Goal: Task Accomplishment & Management: Manage account settings

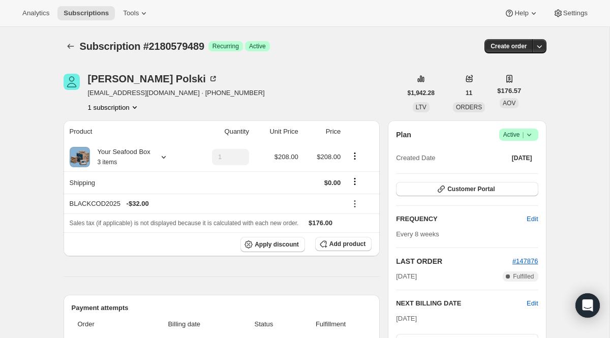
click at [72, 52] on button "Subscriptions" at bounding box center [71, 46] width 14 height 14
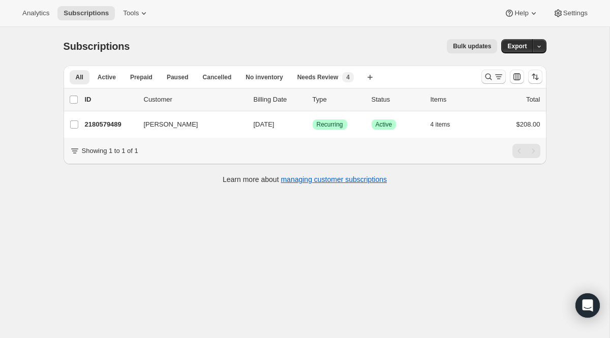
click at [499, 80] on icon "Search and filter results" at bounding box center [498, 77] width 10 height 10
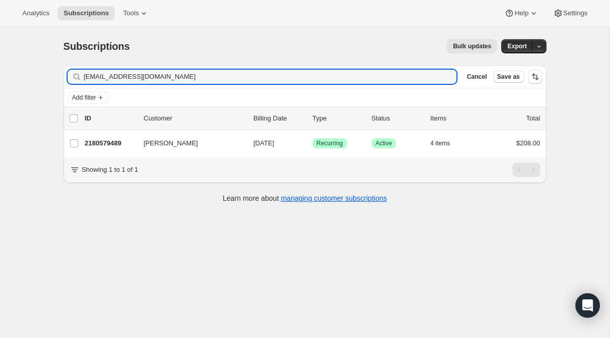
drag, startPoint x: 276, startPoint y: 81, endPoint x: 67, endPoint y: 75, distance: 209.4
click at [68, 75] on div "[EMAIL_ADDRESS][DOMAIN_NAME] Clear" at bounding box center [262, 77] width 389 height 14
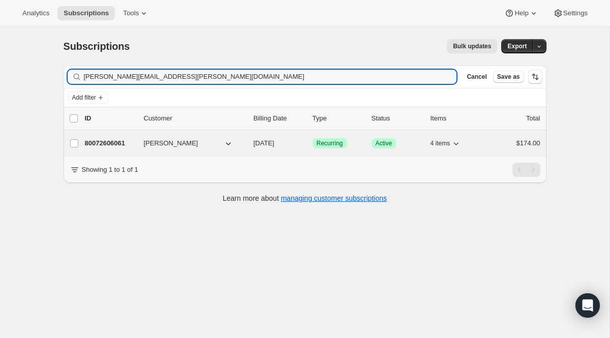
type input "[PERSON_NAME][EMAIL_ADDRESS][PERSON_NAME][DOMAIN_NAME]"
click at [327, 145] on span "Recurring" at bounding box center [330, 143] width 26 height 8
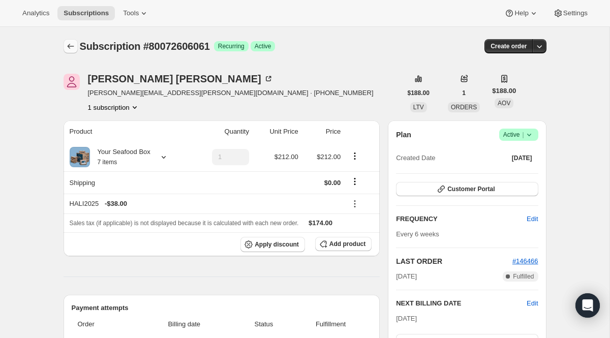
click at [70, 50] on icon "Subscriptions" at bounding box center [71, 46] width 10 height 10
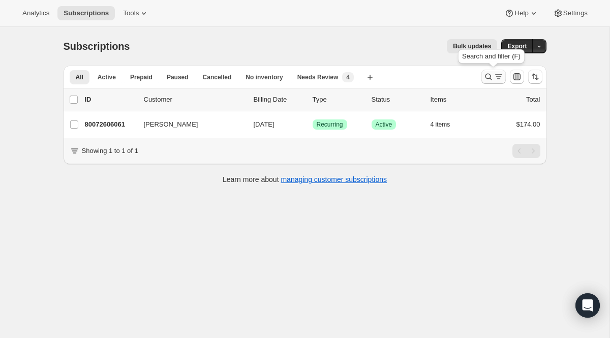
click at [486, 82] on button "Search and filter results" at bounding box center [493, 77] width 24 height 14
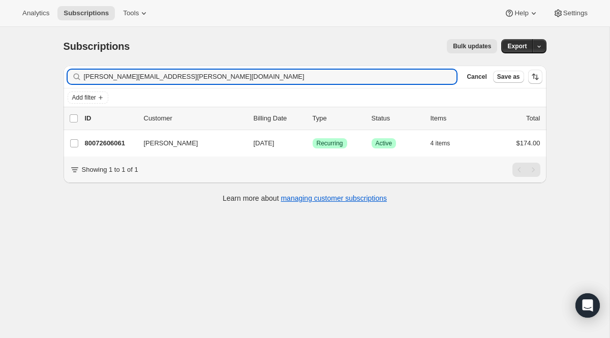
drag, startPoint x: 244, startPoint y: 76, endPoint x: 15, endPoint y: 54, distance: 229.6
click at [15, 54] on div "Subscriptions. This page is ready Subscriptions Bulk updates More actions Bulk …" at bounding box center [304, 196] width 609 height 338
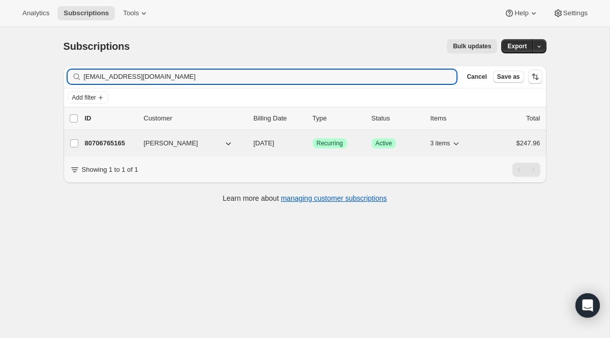
type input "[EMAIL_ADDRESS][DOMAIN_NAME]"
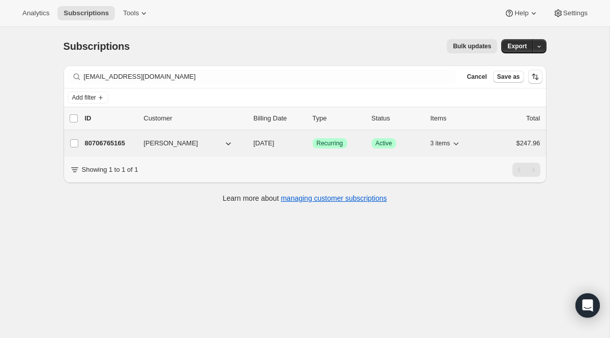
click at [321, 140] on span "Recurring" at bounding box center [330, 143] width 26 height 8
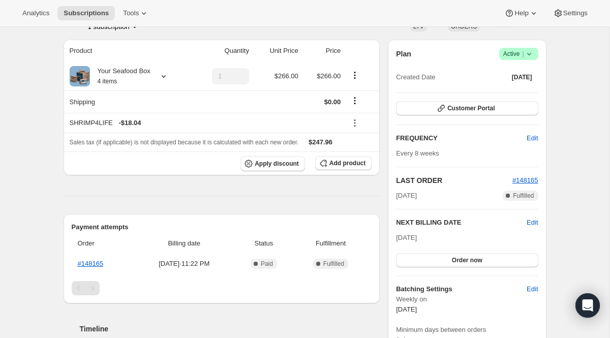
scroll to position [84, 0]
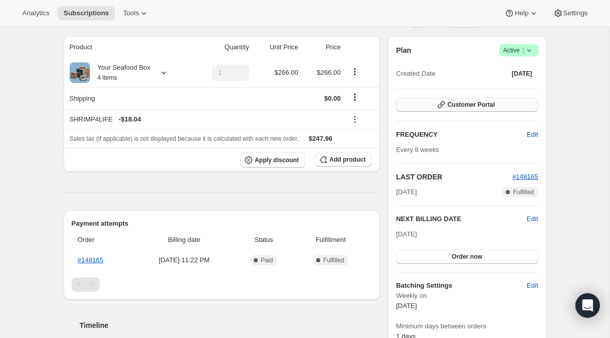
click at [429, 109] on button "Customer Portal" at bounding box center [467, 105] width 142 height 14
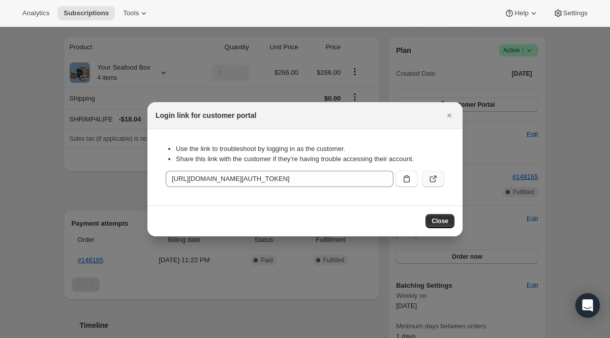
click at [436, 176] on icon ":r2ac:" at bounding box center [433, 179] width 10 height 10
click at [451, 117] on icon "Close" at bounding box center [449, 115] width 10 height 10
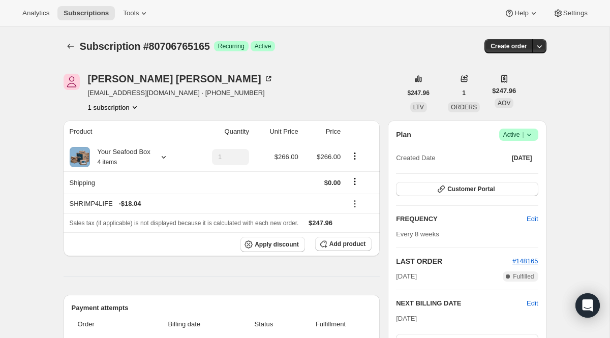
scroll to position [84, 0]
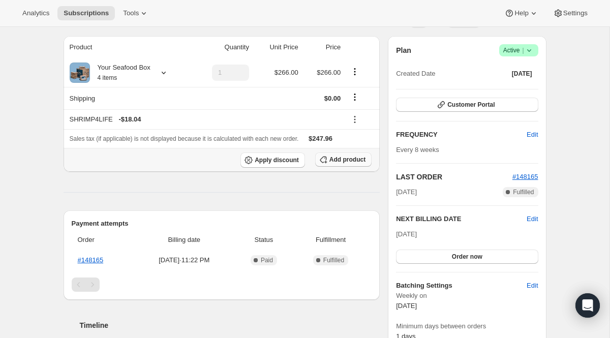
click at [335, 157] on span "Add product" at bounding box center [347, 159] width 36 height 8
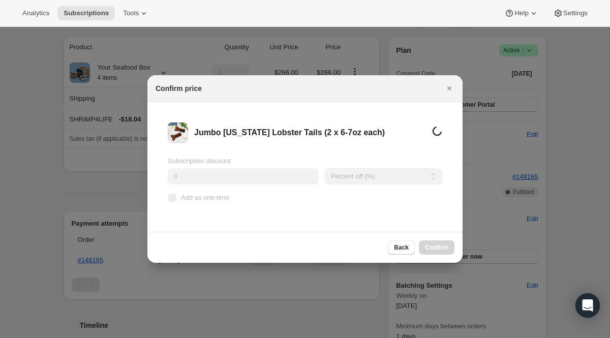
scroll to position [0, 0]
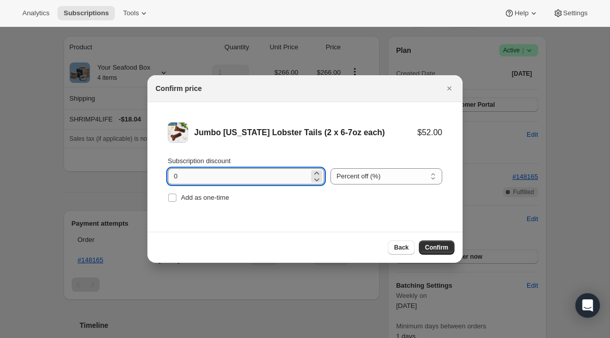
click at [220, 179] on input "0" at bounding box center [238, 176] width 141 height 16
type input "100"
click at [203, 198] on span "Add as one-time" at bounding box center [205, 198] width 48 height 8
click at [176, 198] on input "Add as one-time" at bounding box center [172, 198] width 8 height 8
checkbox input "true"
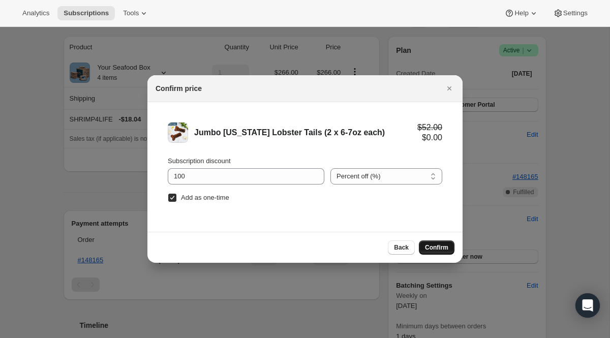
click at [428, 248] on span "Confirm" at bounding box center [436, 247] width 23 height 8
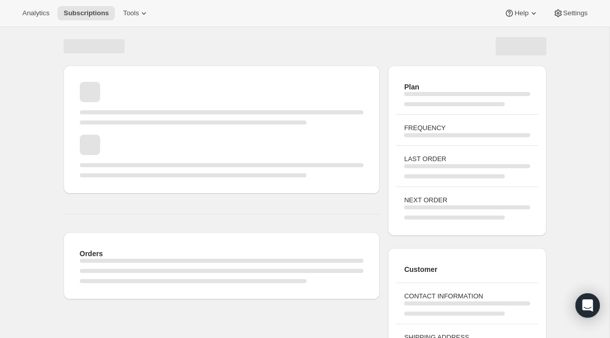
scroll to position [84, 0]
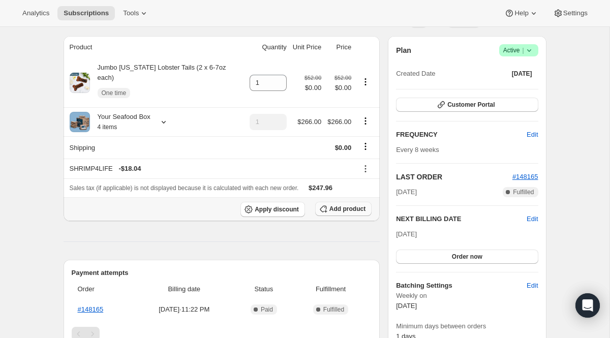
click at [328, 202] on button "Add product" at bounding box center [343, 209] width 56 height 14
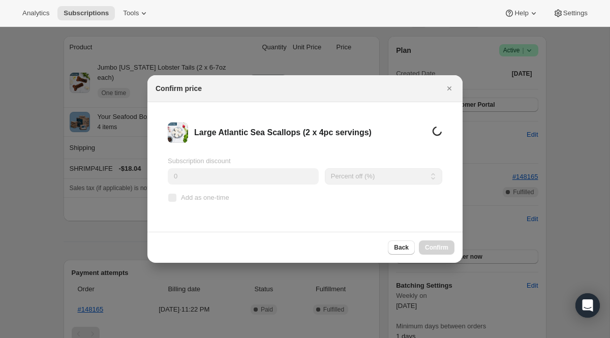
scroll to position [0, 0]
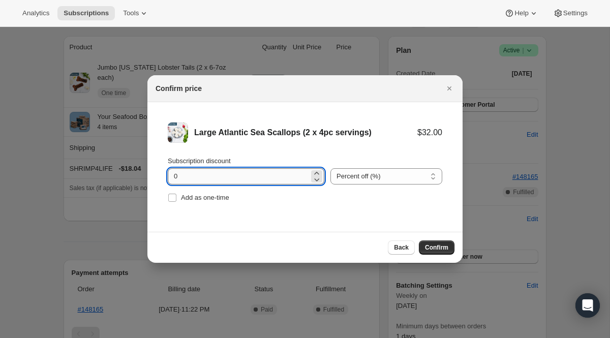
click at [250, 178] on input "0" at bounding box center [238, 176] width 141 height 16
type input "100"
click at [208, 197] on span "Add as one-time" at bounding box center [205, 198] width 48 height 8
click at [176, 197] on input "Add as one-time" at bounding box center [172, 198] width 8 height 8
checkbox input "true"
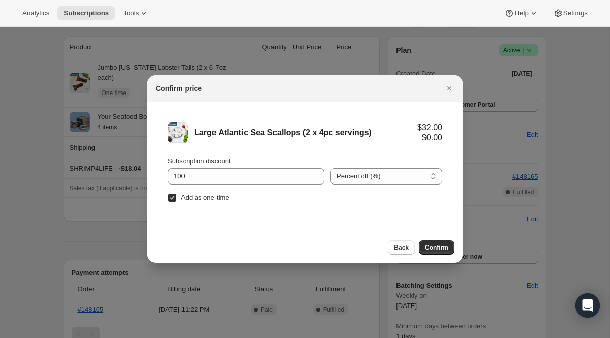
click at [432, 238] on div "Back Confirm" at bounding box center [304, 247] width 315 height 31
click at [430, 244] on span "Confirm" at bounding box center [436, 247] width 23 height 8
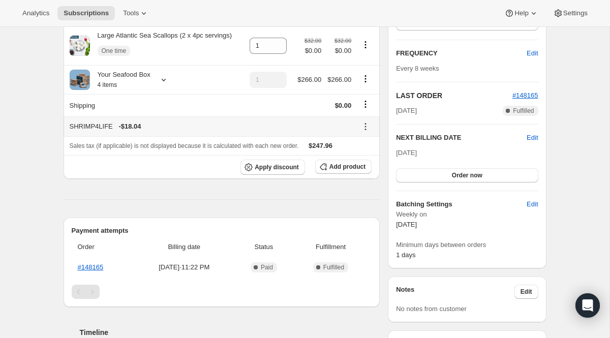
scroll to position [209, 0]
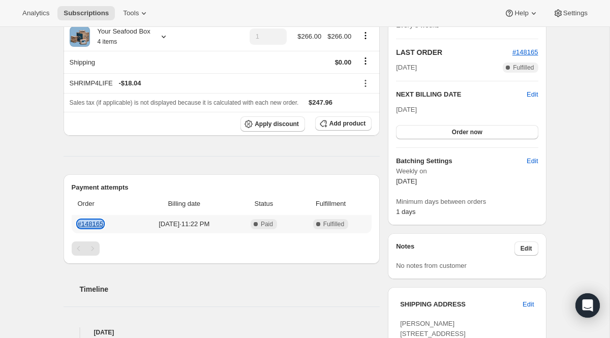
copy link "#148165"
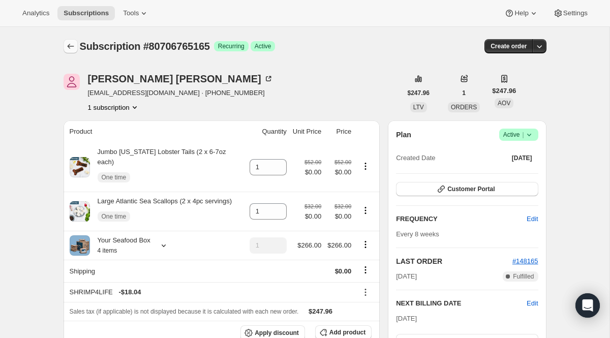
click at [69, 43] on icon "Subscriptions" at bounding box center [71, 46] width 10 height 10
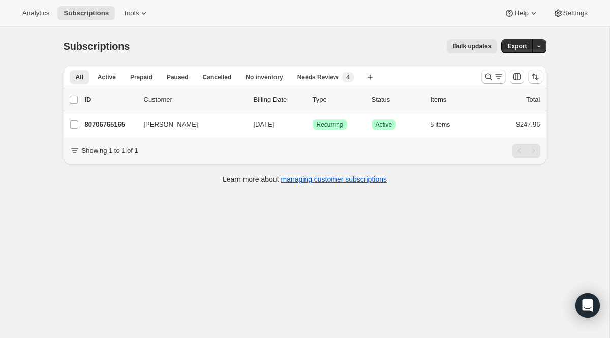
click at [496, 86] on div at bounding box center [511, 77] width 69 height 20
click at [496, 78] on icon "Search and filter results" at bounding box center [498, 77] width 10 height 10
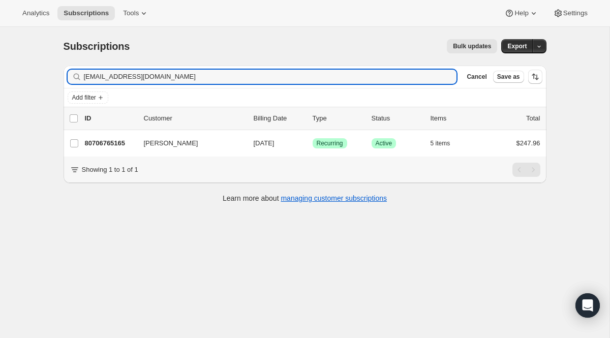
drag, startPoint x: 247, startPoint y: 80, endPoint x: 20, endPoint y: 65, distance: 227.7
click at [20, 65] on div "Subscriptions. This page is ready Subscriptions Bulk updates More actions Bulk …" at bounding box center [304, 196] width 609 height 338
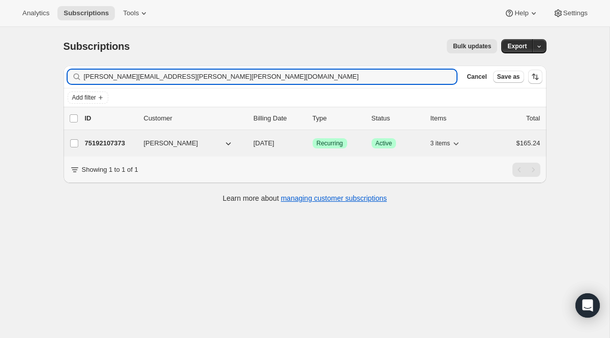
type input "[PERSON_NAME][EMAIL_ADDRESS][PERSON_NAME][PERSON_NAME][DOMAIN_NAME]"
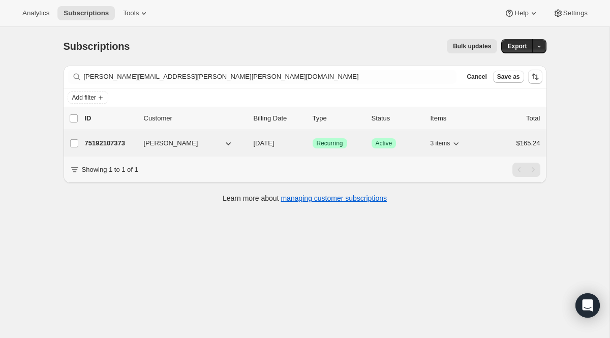
click at [332, 143] on span "Recurring" at bounding box center [330, 143] width 26 height 8
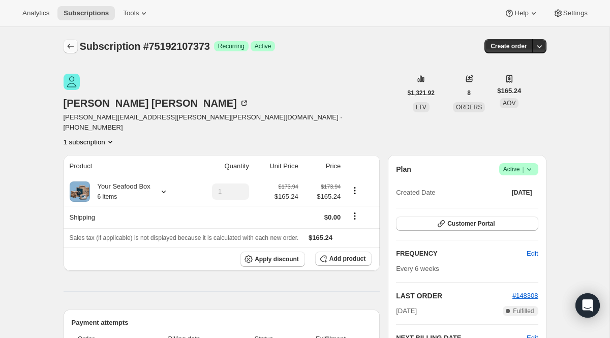
click at [73, 50] on icon "Subscriptions" at bounding box center [71, 46] width 10 height 10
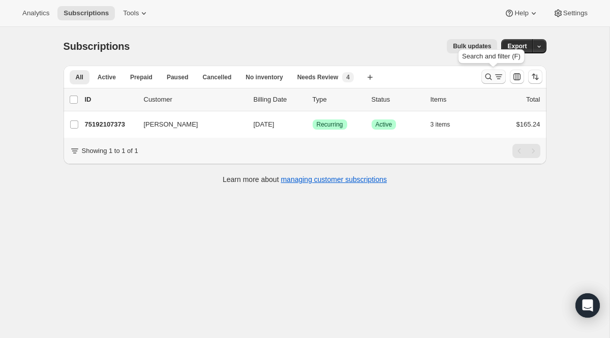
click at [489, 77] on icon "Search and filter results" at bounding box center [488, 77] width 10 height 10
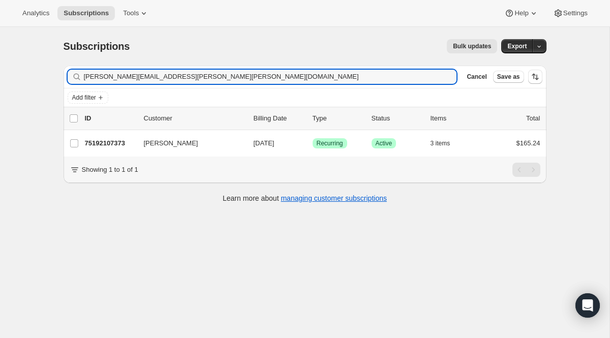
drag, startPoint x: 247, startPoint y: 82, endPoint x: 25, endPoint y: 42, distance: 225.6
click at [25, 42] on div "Subscriptions. This page is ready Subscriptions Bulk updates More actions Bulk …" at bounding box center [304, 196] width 609 height 338
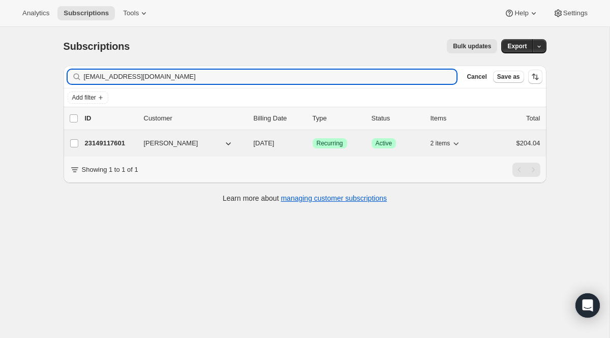
type input "[EMAIL_ADDRESS][DOMAIN_NAME]"
click at [325, 144] on span "Recurring" at bounding box center [330, 143] width 26 height 8
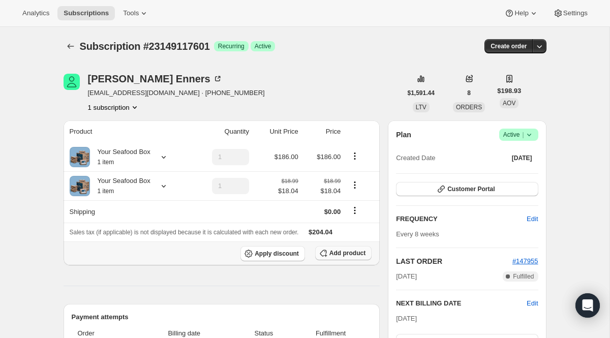
click at [342, 255] on span "Add product" at bounding box center [347, 253] width 36 height 8
